Goal: Navigation & Orientation: Go to known website

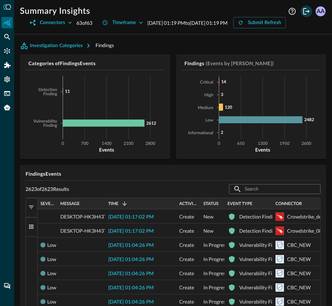
click at [308, 11] on icon "Logout" at bounding box center [306, 11] width 6 height 6
